Goal: Register for event/course

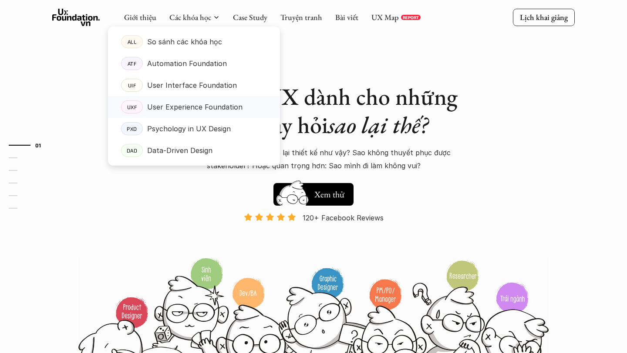
click at [185, 108] on p "User Experience Foundation" at bounding box center [194, 107] width 95 height 13
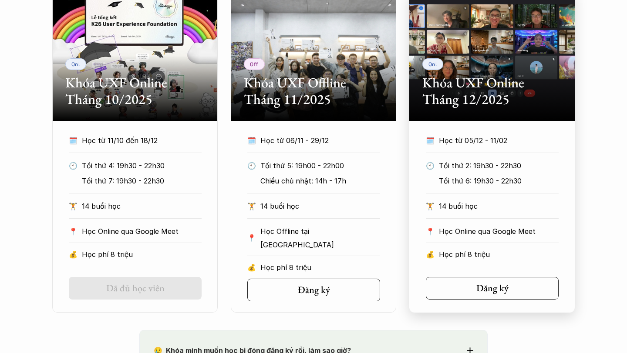
scroll to position [445, 0]
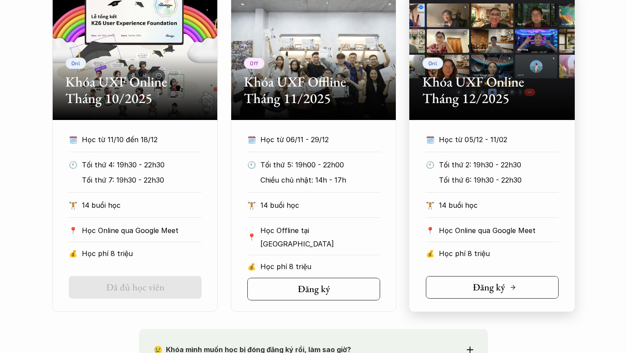
click at [450, 298] on link "Đăng ký" at bounding box center [492, 287] width 133 height 23
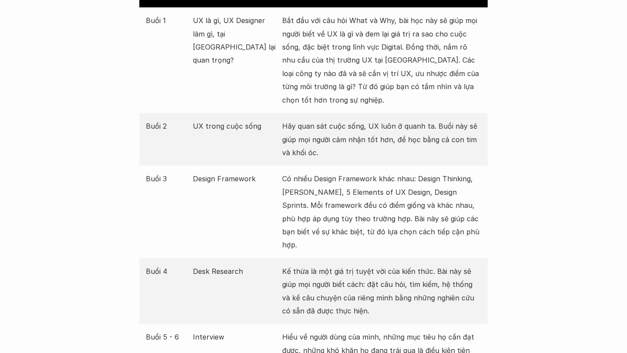
scroll to position [1055, 0]
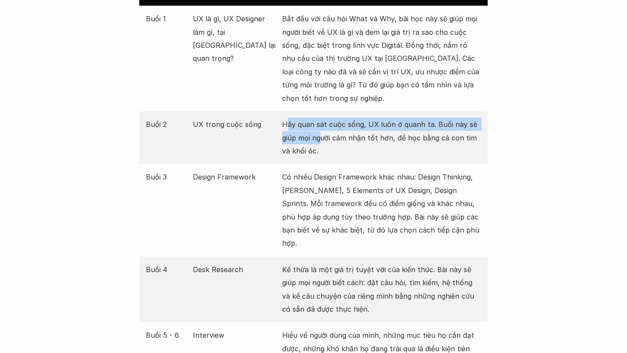
drag, startPoint x: 285, startPoint y: 121, endPoint x: 318, endPoint y: 140, distance: 37.8
click at [319, 140] on p "Hãy quan sát cuộc sống, UX luôn ở quanh ta. Buổi này sẽ giúp mọi người cảm nhận…" at bounding box center [381, 138] width 199 height 40
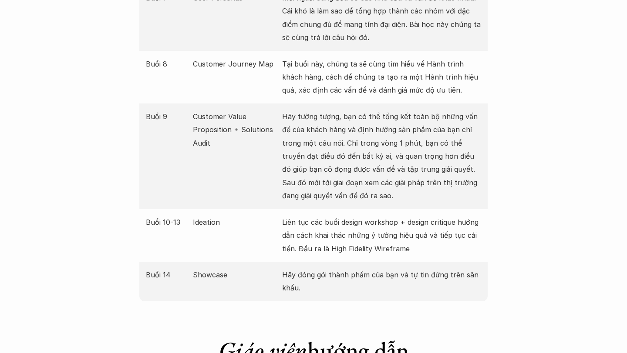
scroll to position [1475, 0]
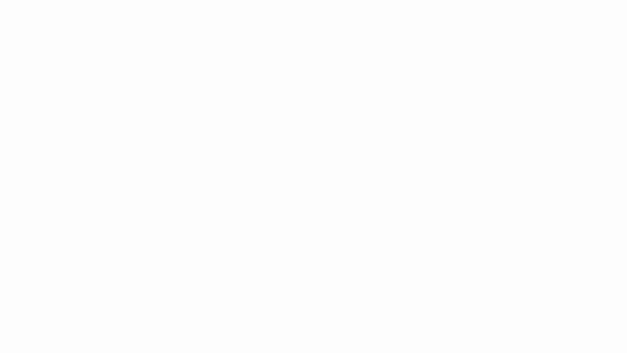
scroll to position [1274, 0]
